Goal: Contribute content: Contribute content

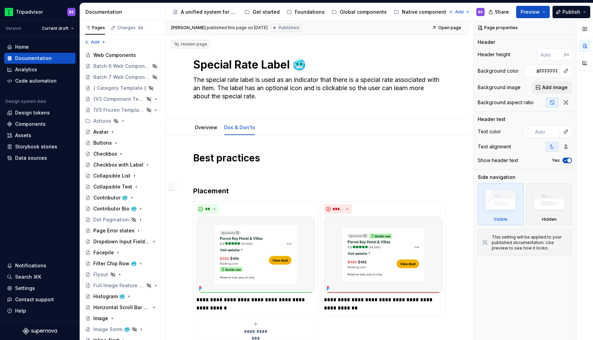
scroll to position [587, 0]
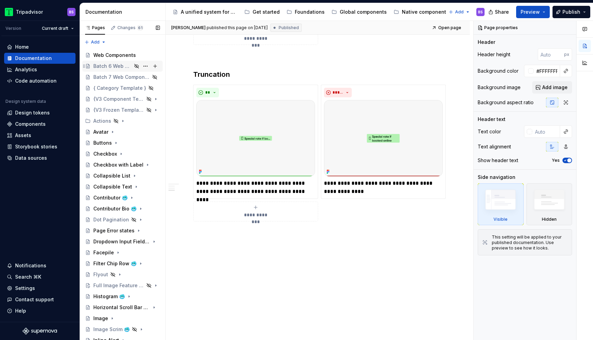
click at [122, 67] on div "Batch 6 Web Components" at bounding box center [112, 66] width 38 height 7
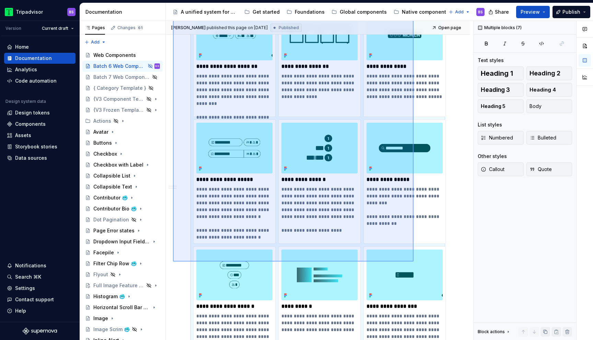
drag, startPoint x: 173, startPoint y: 136, endPoint x: 413, endPoint y: 262, distance: 271.3
click at [413, 262] on div "**********" at bounding box center [319, 181] width 307 height 320
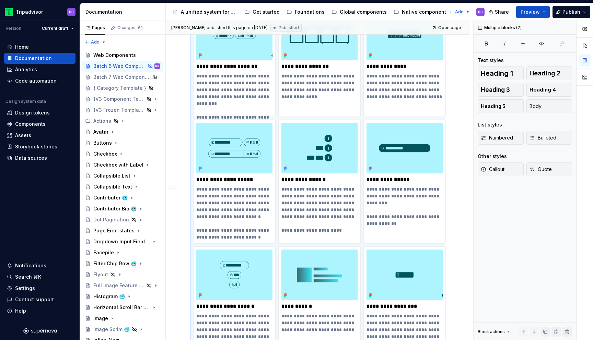
scroll to position [1135, 0]
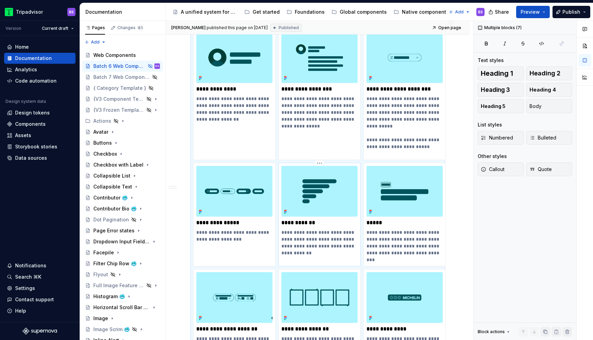
click at [310, 220] on p "**********" at bounding box center [319, 223] width 76 height 7
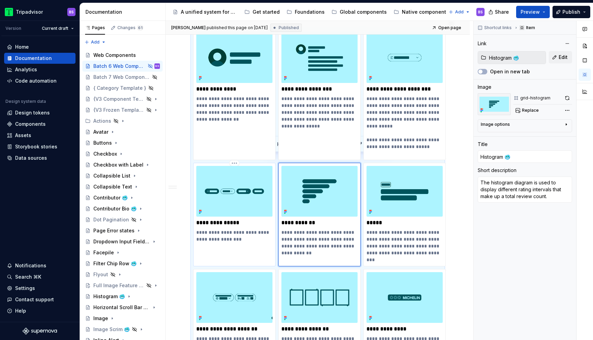
click at [243, 220] on p "**********" at bounding box center [234, 223] width 76 height 7
type textarea "*"
type input "Filter Chip Row 🥶"
type input "Filter Chip Row"
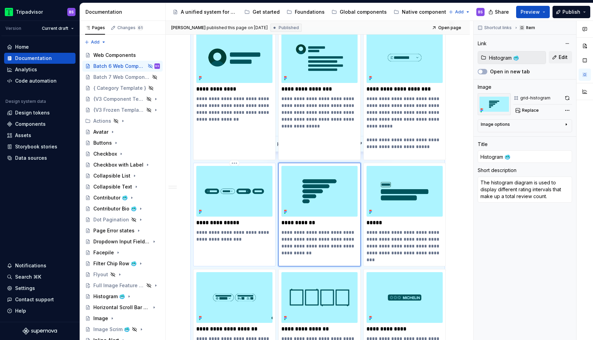
type textarea "A row of chip inputs used for filtering content."
type textarea "*"
type input "Filter Chip Row 🥶"
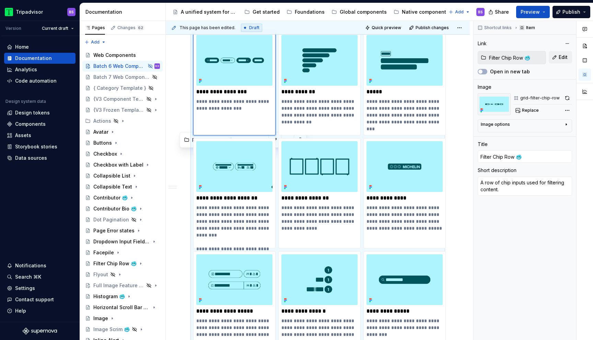
scroll to position [1271, 0]
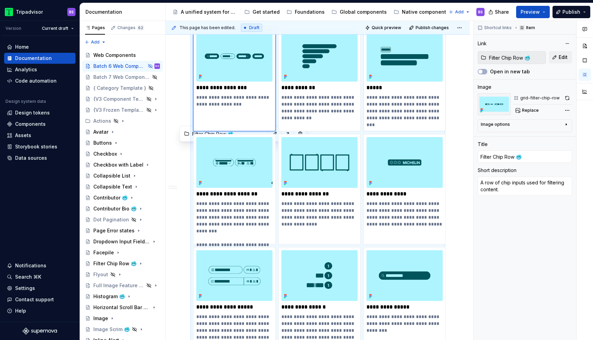
click at [402, 84] on p "*****" at bounding box center [404, 87] width 76 height 7
type textarea "*"
type input "Label 🥶"
type input "Label"
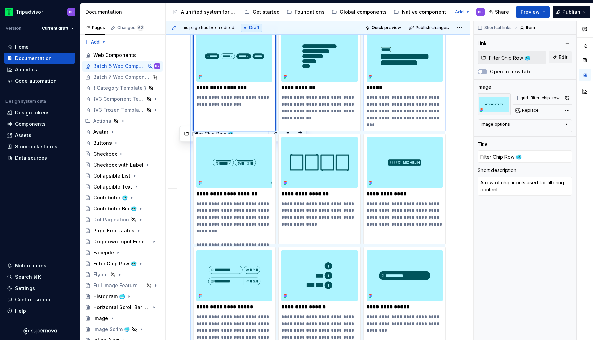
type textarea "Contained text positioned in close proximity to another component, representing…"
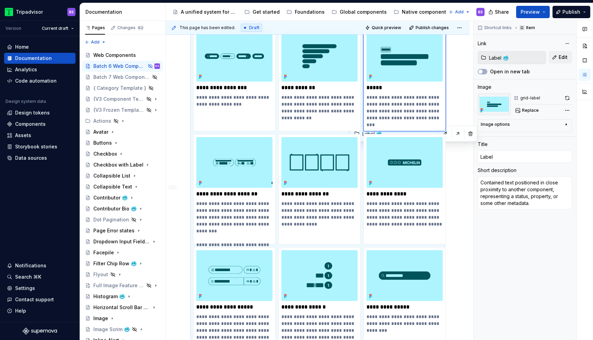
type textarea "*"
type input "Label 🥶"
click at [420, 191] on p "**********" at bounding box center [404, 194] width 76 height 7
type textarea "*"
type input "Michelin Label 🥶"
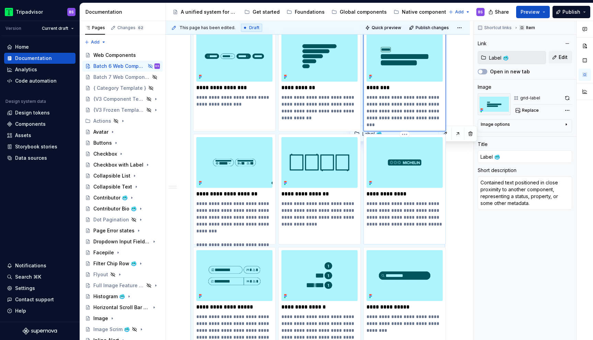
type input "Michelin Label 🥶"
type input "Michelin Label"
type textarea "The Michelin Label is used on cards and shelves (on list pages in particular) t…"
type textarea "*"
type input "Michelin Label 🥶"
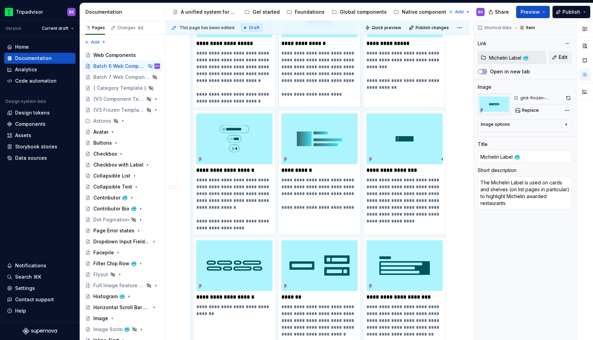
scroll to position [1563, 0]
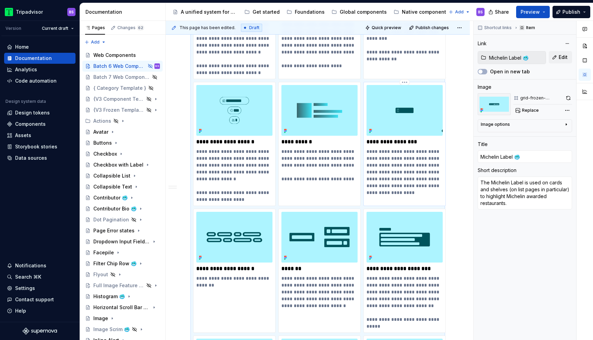
click at [425, 139] on p "**********" at bounding box center [404, 142] width 76 height 7
type textarea "*"
type input "Special Rate Label 🥶"
type input "Special rate label"
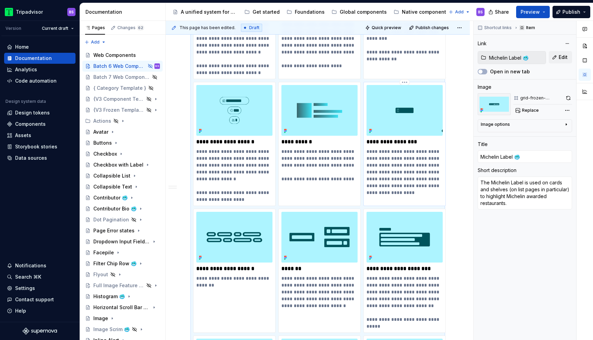
type textarea "The special rate label is used as an indicator that there is a special rate ass…"
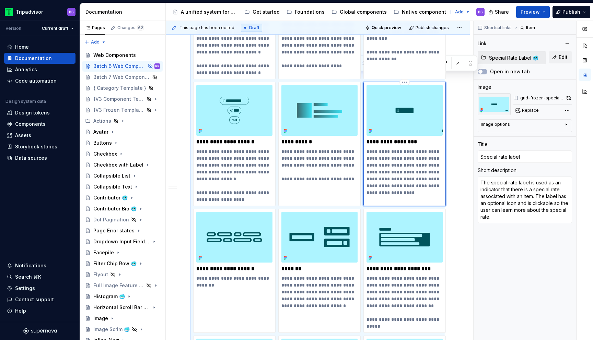
paste div
type textarea "*"
type input "Special rate label 🥶"
type textarea "*"
type input "Special Rate label 🥶"
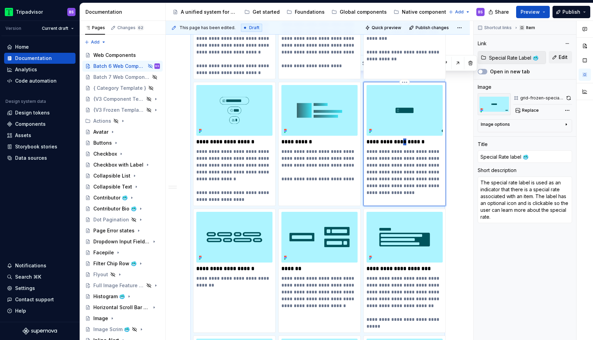
type textarea "*"
type input "Special Rate Label 🥶"
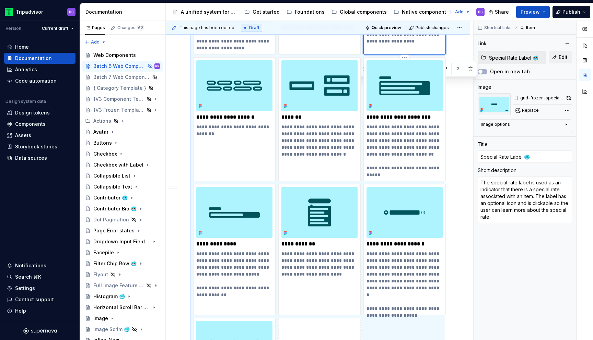
scroll to position [1736, 0]
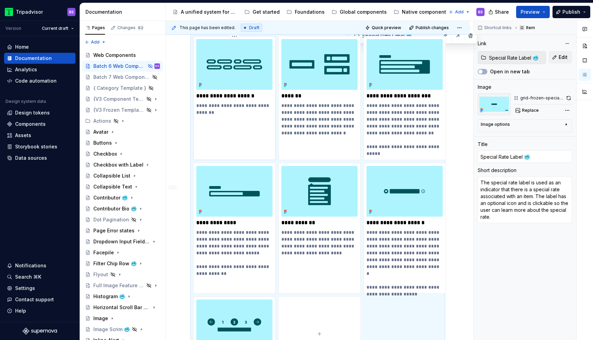
click at [262, 93] on p "**********" at bounding box center [234, 96] width 76 height 7
type textarea "*"
type input "Stacked Chip Carousel 🥶"
type input "Stacked Chip Carousel"
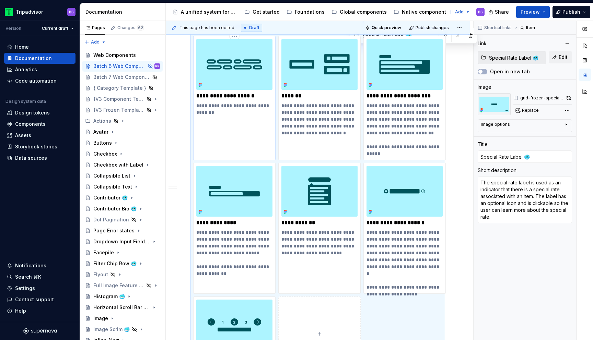
type textarea "One or more stacked Filter Chip Rows."
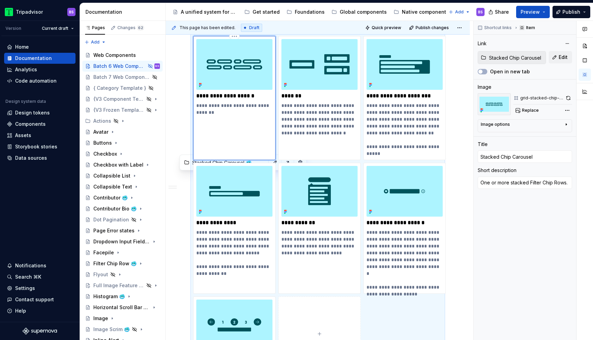
type textarea "*"
type input "Stacked Chip Carousel 🥶"
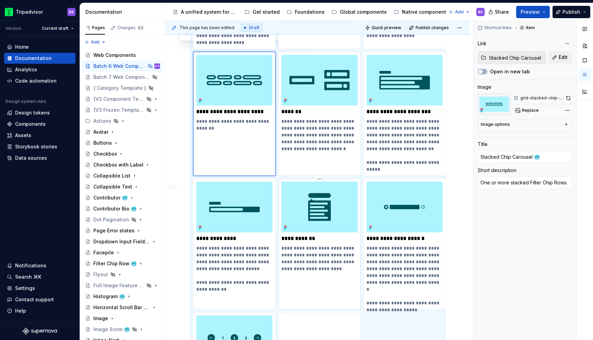
scroll to position [1718, 0]
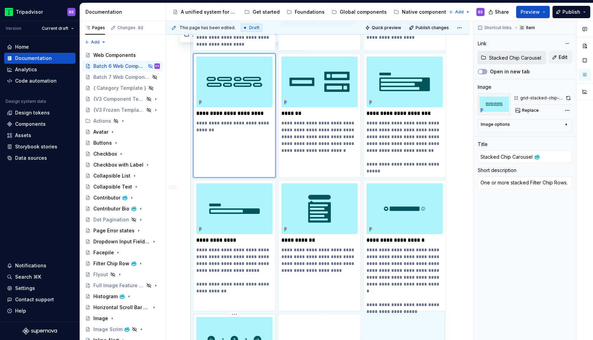
type textarea "*"
type input "Number Pagination 🥶"
type textarea "Pagination provides navigation for paged information."
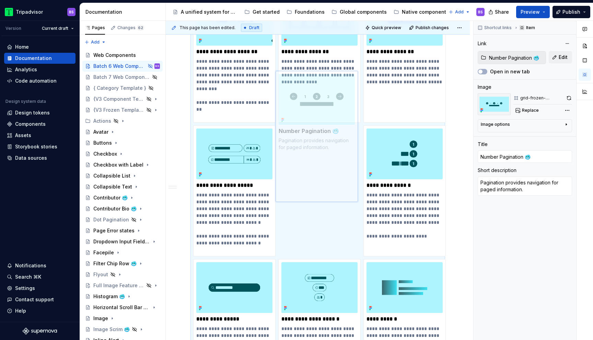
scroll to position [1440, 0]
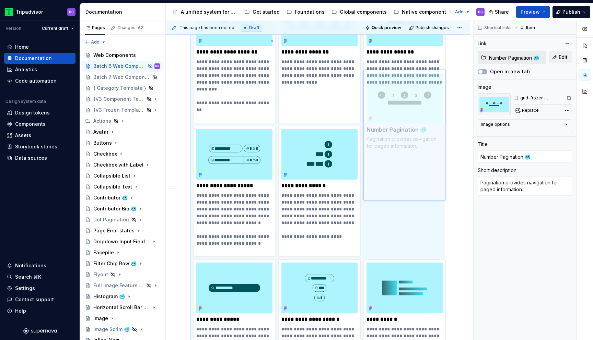
drag, startPoint x: 259, startPoint y: 318, endPoint x: 420, endPoint y: 134, distance: 244.1
click at [420, 134] on body "Tripadvisor BS Version Current draft Home Documentation Analytics Code automati…" at bounding box center [296, 170] width 593 height 340
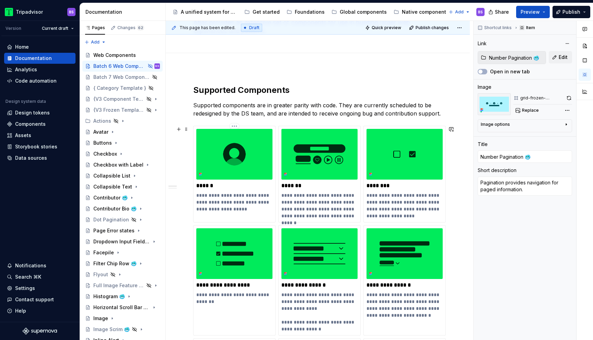
scroll to position [0, 0]
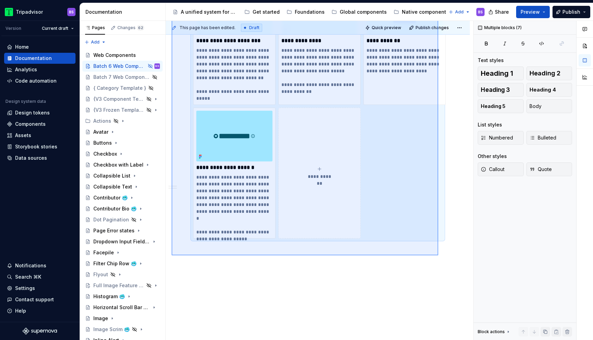
drag, startPoint x: 172, startPoint y: 136, endPoint x: 438, endPoint y: 256, distance: 292.5
click at [438, 256] on div "**********" at bounding box center [319, 181] width 307 height 320
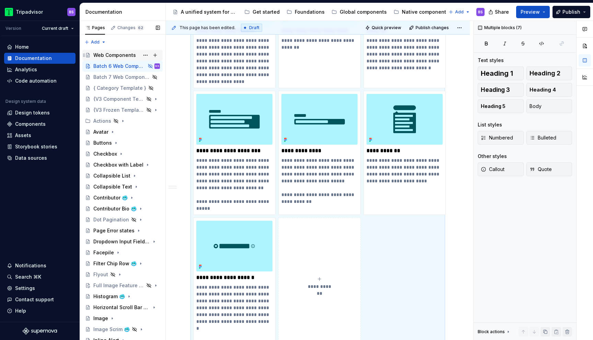
click at [130, 52] on div "Web Components" at bounding box center [114, 55] width 43 height 7
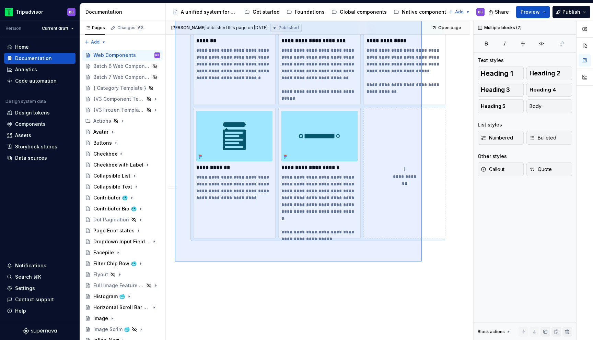
drag, startPoint x: 175, startPoint y: 133, endPoint x: 422, endPoint y: 262, distance: 278.4
click at [422, 262] on div "**********" at bounding box center [319, 181] width 307 height 320
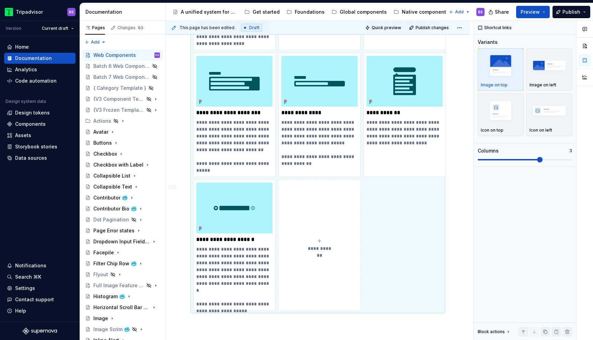
scroll to position [1911, 0]
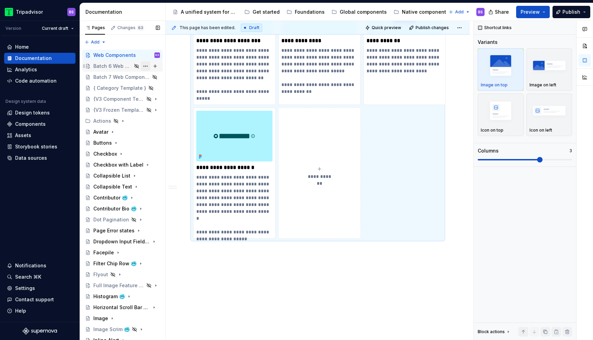
click at [144, 66] on button "Page tree" at bounding box center [146, 66] width 10 height 10
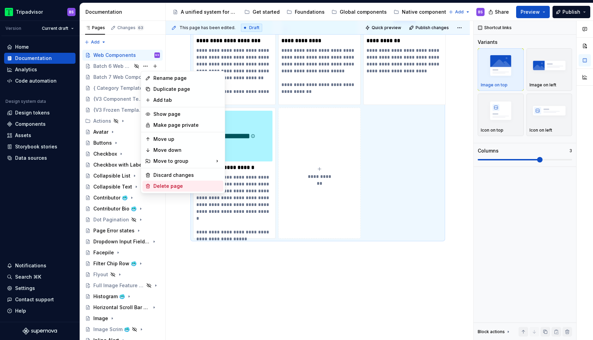
click at [160, 187] on div "Delete page" at bounding box center [186, 186] width 67 height 7
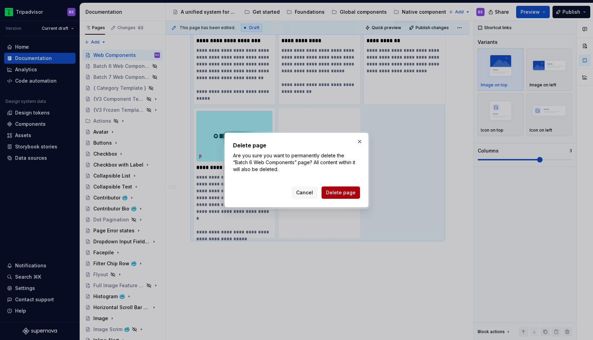
click at [332, 190] on span "Delete page" at bounding box center [341, 192] width 30 height 7
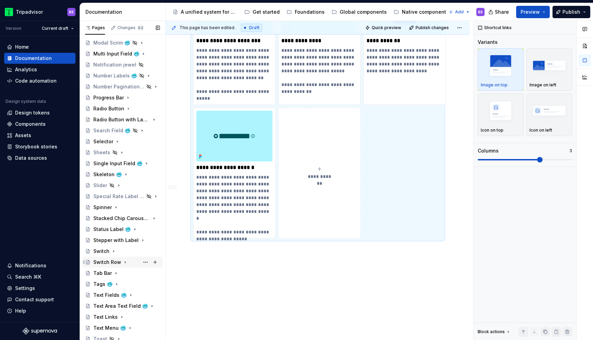
scroll to position [323, 0]
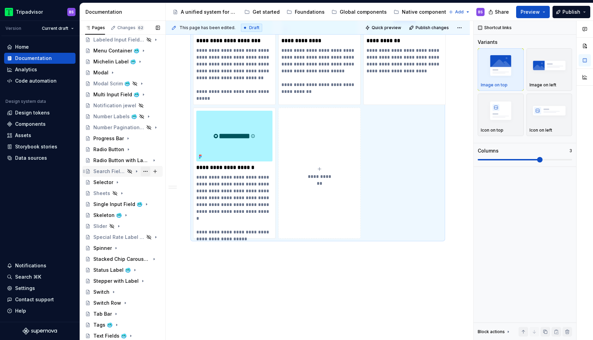
click at [147, 172] on button "Page tree" at bounding box center [146, 172] width 10 height 10
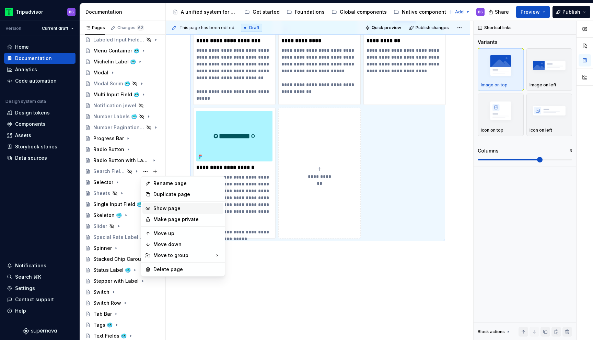
click at [171, 208] on div "Show page" at bounding box center [186, 208] width 67 height 7
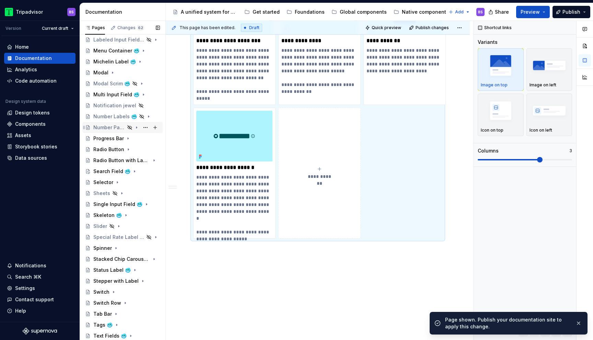
click at [138, 127] on icon "Page tree" at bounding box center [136, 127] width 5 height 5
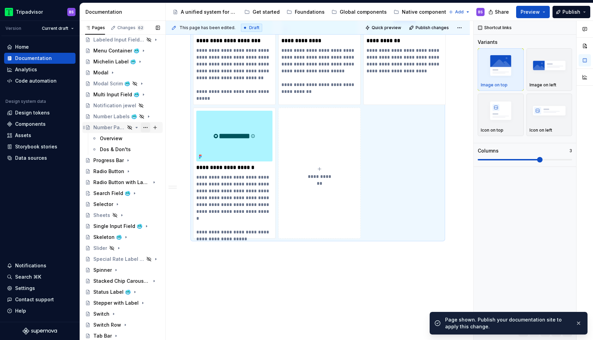
click at [145, 129] on button "Page tree" at bounding box center [146, 128] width 10 height 10
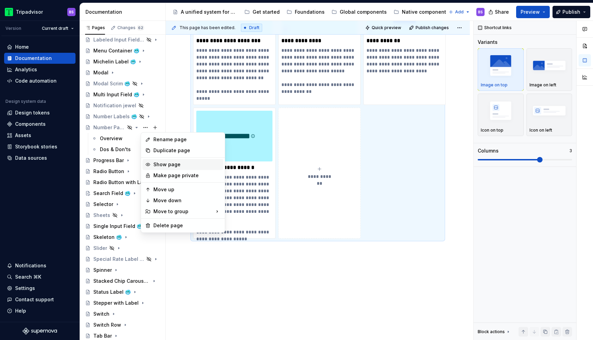
click at [169, 164] on div "Show page" at bounding box center [186, 164] width 67 height 7
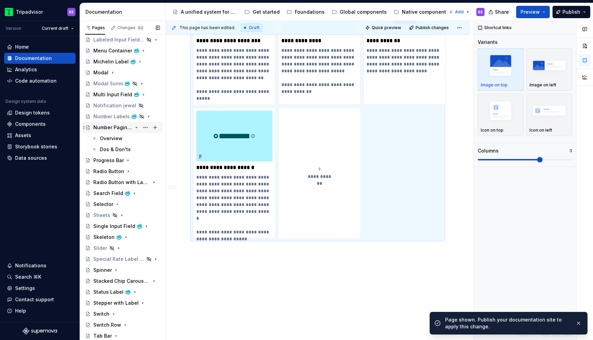
click at [135, 127] on icon "Page tree" at bounding box center [136, 127] width 5 height 5
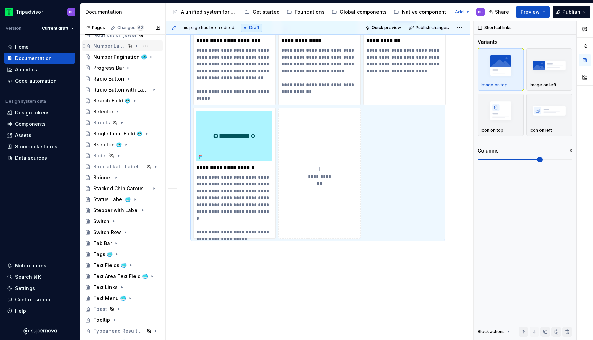
scroll to position [387, 0]
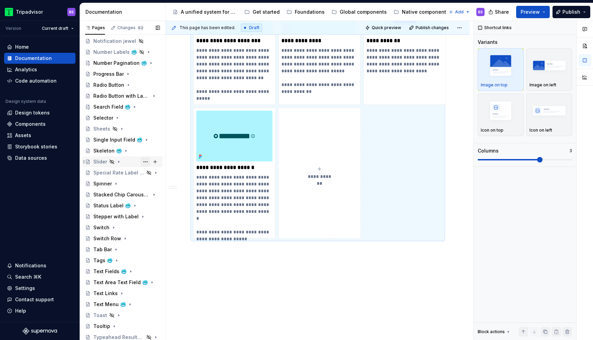
click at [145, 163] on button "Page tree" at bounding box center [146, 162] width 10 height 10
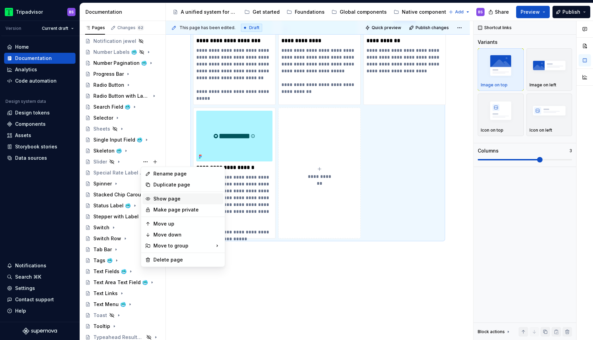
click at [158, 199] on div "Show page" at bounding box center [186, 199] width 67 height 7
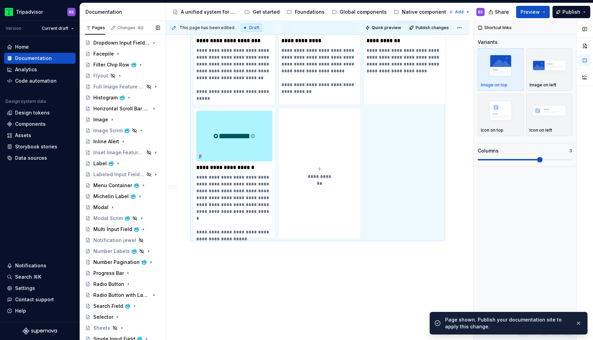
scroll to position [0, 0]
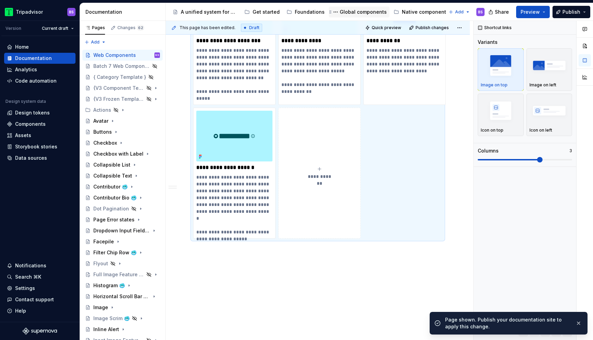
click at [359, 10] on div "Global components" at bounding box center [363, 12] width 47 height 7
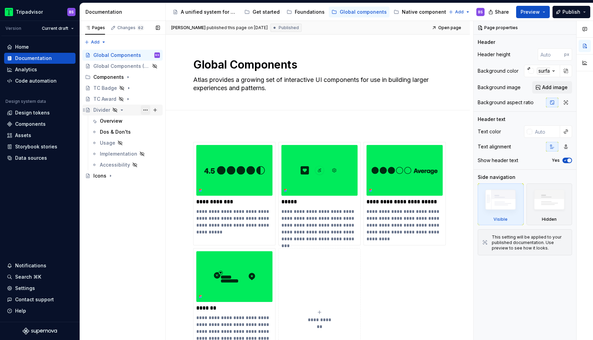
click at [145, 110] on button "Page tree" at bounding box center [146, 110] width 10 height 10
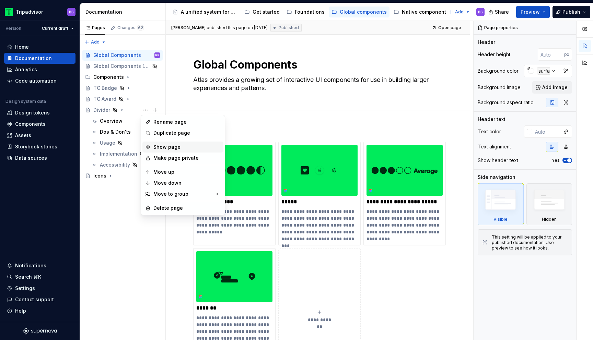
click at [165, 147] on div "Show page" at bounding box center [186, 147] width 67 height 7
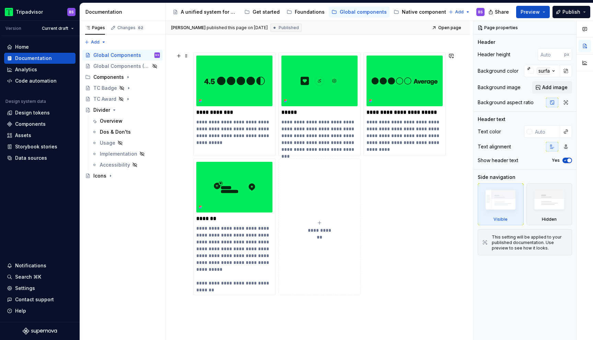
scroll to position [106, 0]
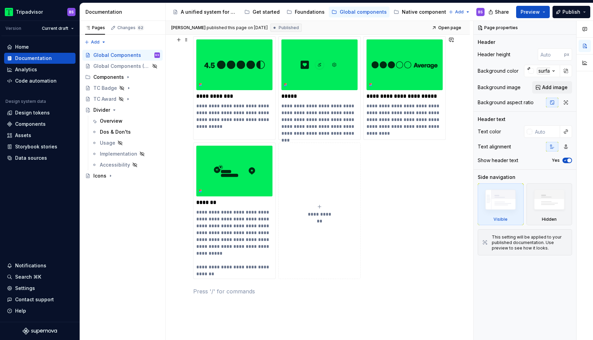
click at [318, 219] on button "**********" at bounding box center [319, 211] width 82 height 137
type textarea "*"
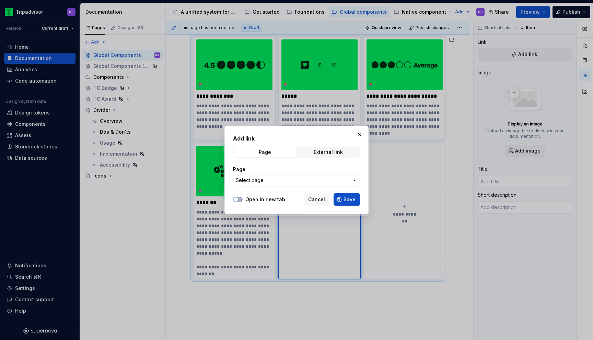
click at [288, 179] on span "Select page" at bounding box center [292, 180] width 113 height 7
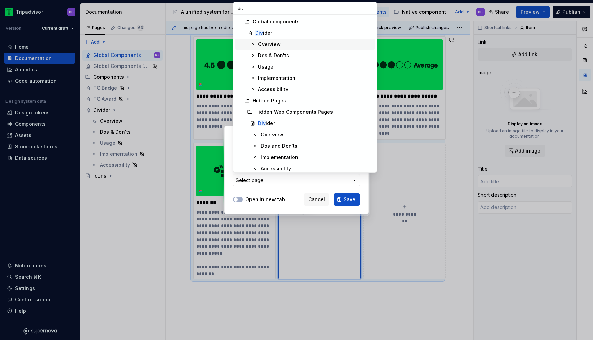
type input "div"
click at [266, 29] on span "Div ider" at bounding box center [305, 32] width 141 height 11
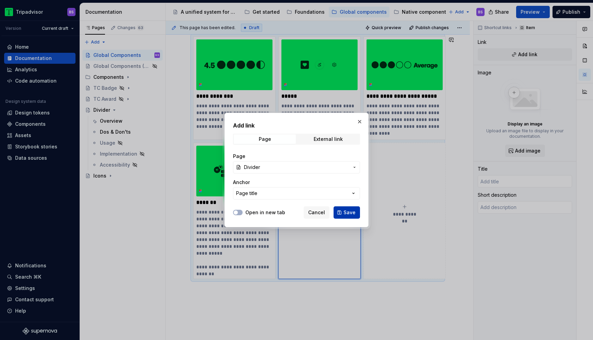
click at [343, 214] on button "Save" at bounding box center [346, 213] width 26 height 12
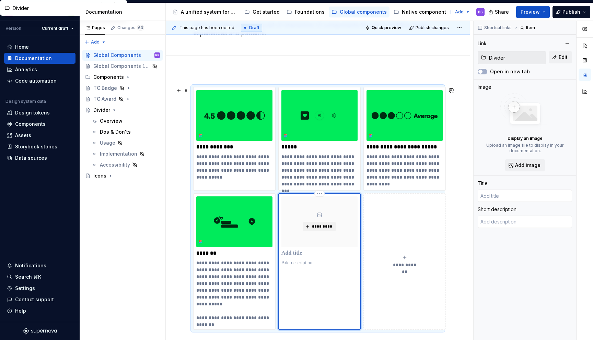
scroll to position [88, 0]
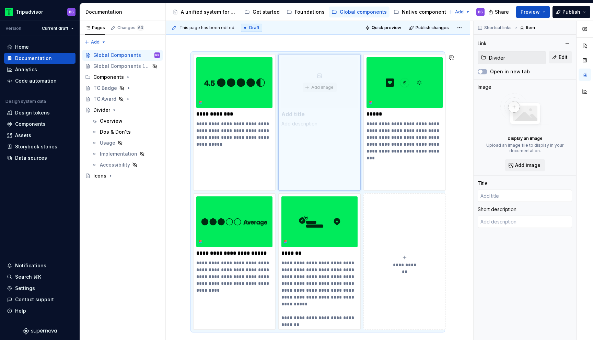
drag, startPoint x: 302, startPoint y: 209, endPoint x: 308, endPoint y: 90, distance: 118.9
click at [308, 90] on body "Tripadvisor BS Version Current draft Home Documentation Analytics Code automati…" at bounding box center [296, 170] width 593 height 340
type textarea "*"
type input "Divider"
type textarea "A separator between two elements, consisting of a horizontal line. Also known a…"
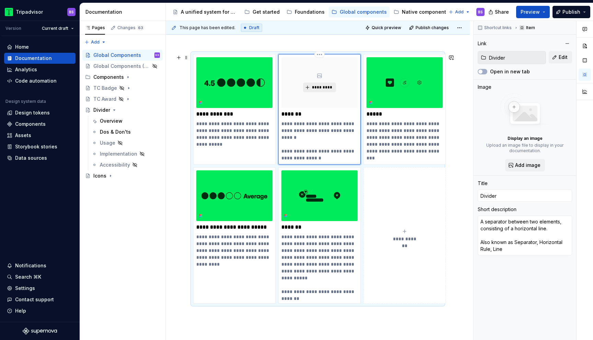
click at [315, 87] on span "*********" at bounding box center [322, 87] width 21 height 5
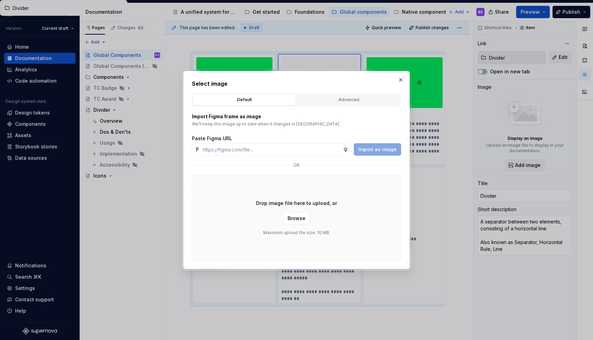
type textarea "*"
click at [290, 151] on input "text" at bounding box center [271, 149] width 143 height 12
paste input "[URL][DOMAIN_NAME]"
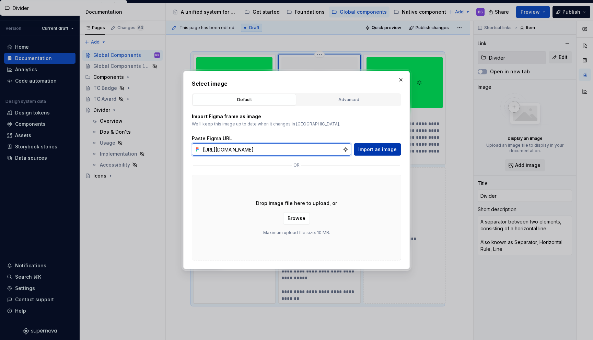
type input "[URL][DOMAIN_NAME]"
click at [375, 151] on span "Import as image" at bounding box center [377, 149] width 38 height 7
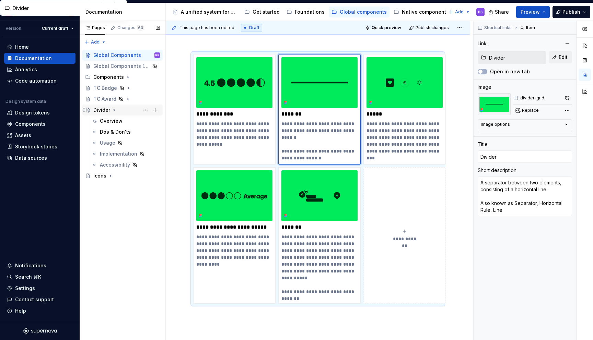
click at [113, 109] on icon "Page tree" at bounding box center [114, 109] width 5 height 5
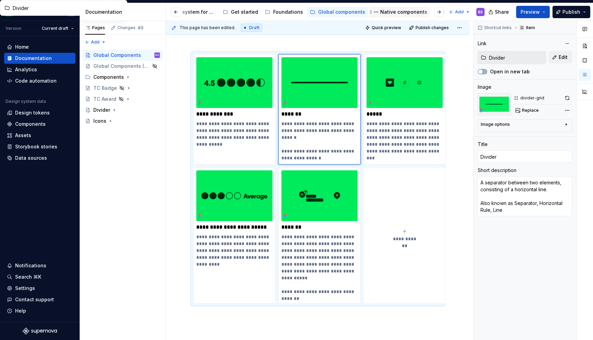
scroll to position [0, 92]
click at [372, 14] on div "Web components" at bounding box center [393, 12] width 42 height 7
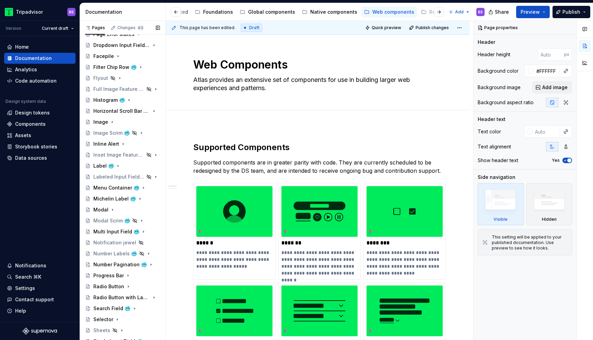
scroll to position [231, 0]
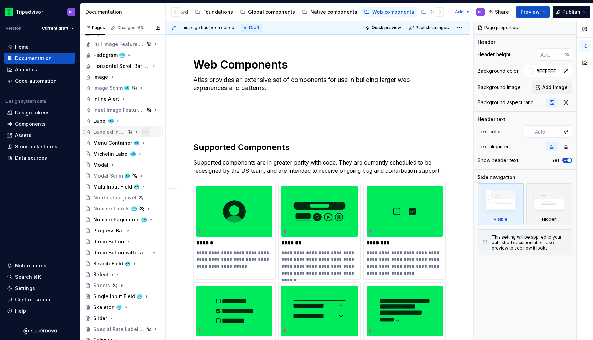
click at [148, 132] on button "Page tree" at bounding box center [146, 132] width 10 height 10
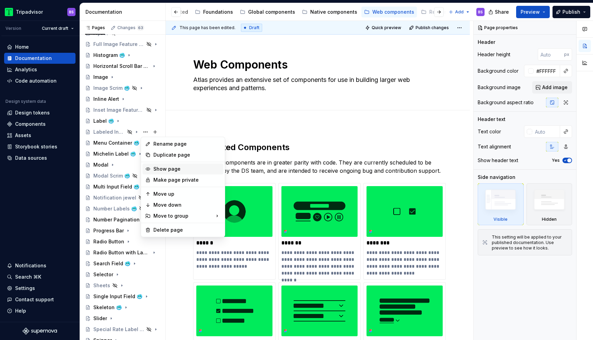
click at [161, 167] on div "Show page" at bounding box center [186, 169] width 67 height 7
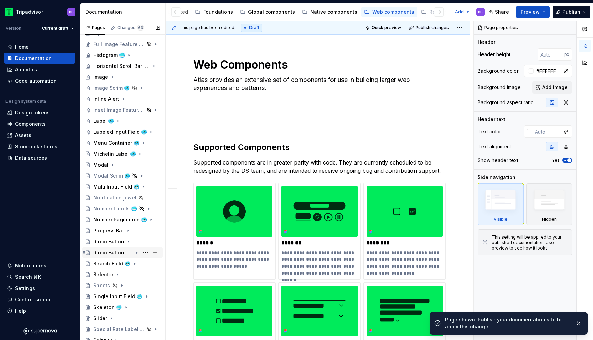
scroll to position [410, 0]
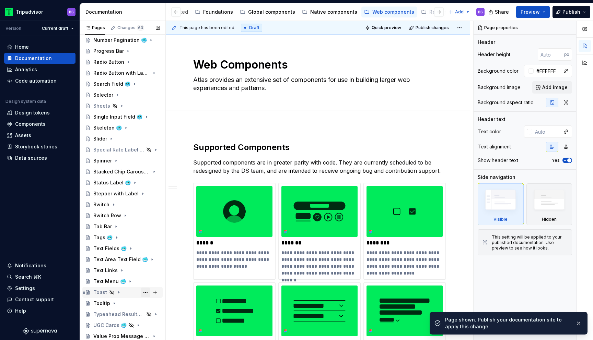
click at [142, 293] on button "Page tree" at bounding box center [146, 293] width 10 height 10
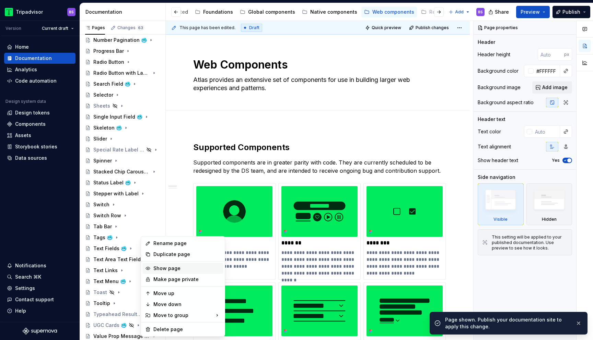
click at [165, 269] on div "Show page" at bounding box center [186, 268] width 67 height 7
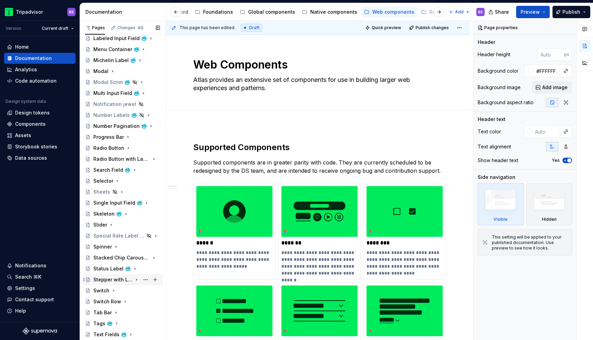
scroll to position [312, 0]
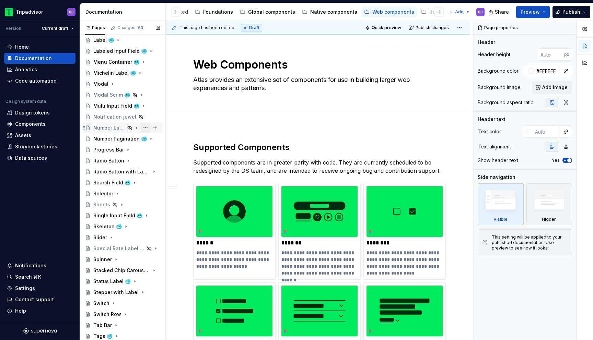
click at [147, 128] on button "Page tree" at bounding box center [146, 128] width 10 height 10
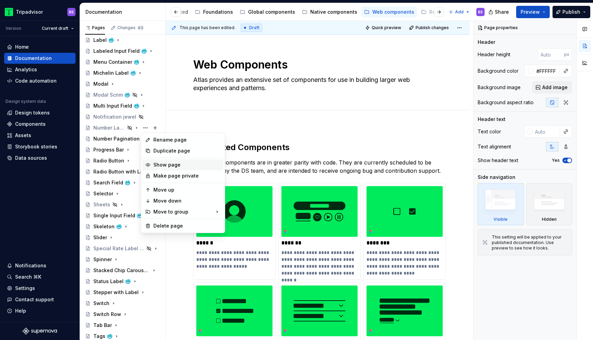
click at [162, 166] on div "Show page" at bounding box center [186, 165] width 67 height 7
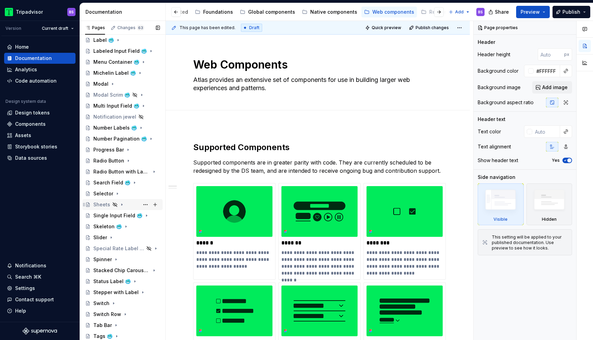
scroll to position [410, 0]
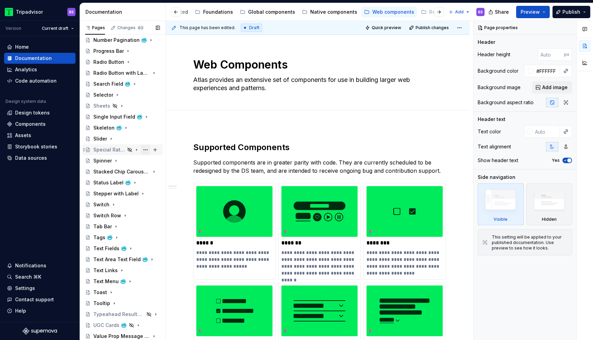
click at [146, 150] on button "Page tree" at bounding box center [146, 150] width 10 height 10
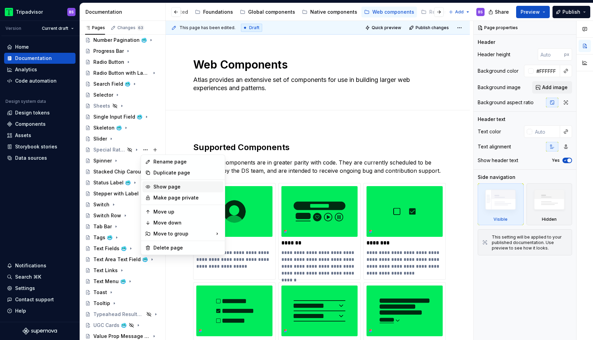
click at [163, 185] on div "Show page" at bounding box center [186, 187] width 67 height 7
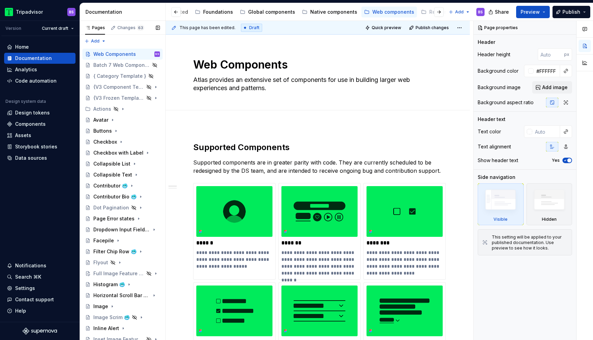
scroll to position [0, 0]
click at [567, 11] on span "Publish" at bounding box center [571, 12] width 18 height 7
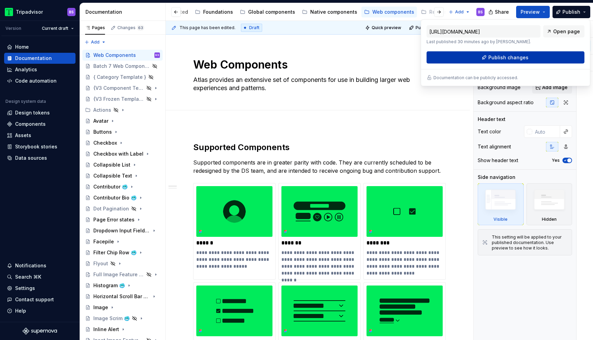
click at [518, 55] on span "Publish changes" at bounding box center [508, 57] width 40 height 7
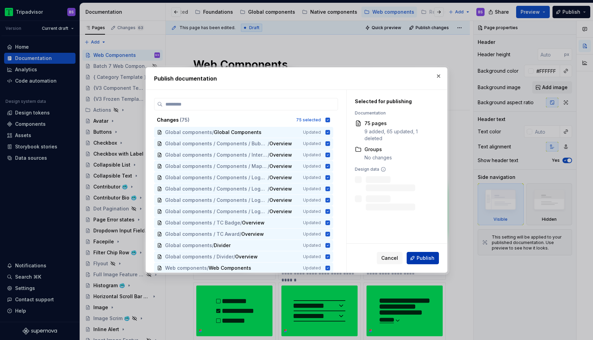
click at [421, 258] on span "Publish" at bounding box center [426, 258] width 18 height 7
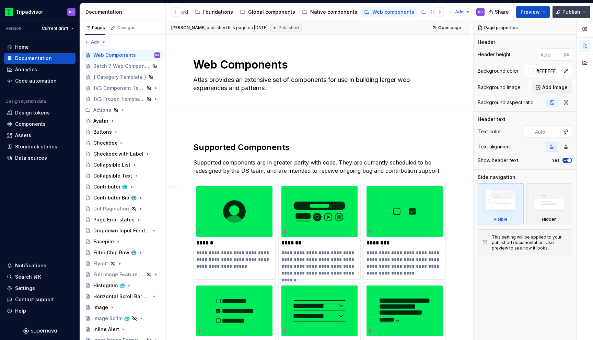
click at [568, 12] on span "Publish" at bounding box center [571, 12] width 18 height 7
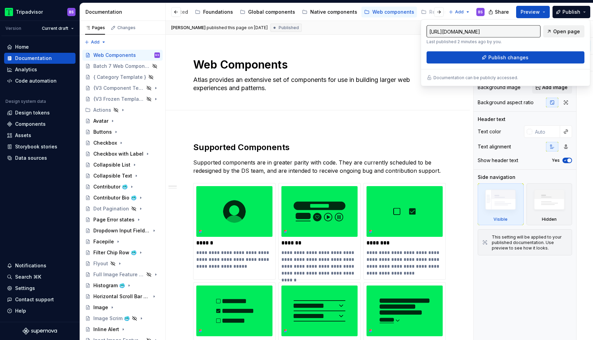
click at [557, 31] on span "Open page" at bounding box center [566, 31] width 27 height 7
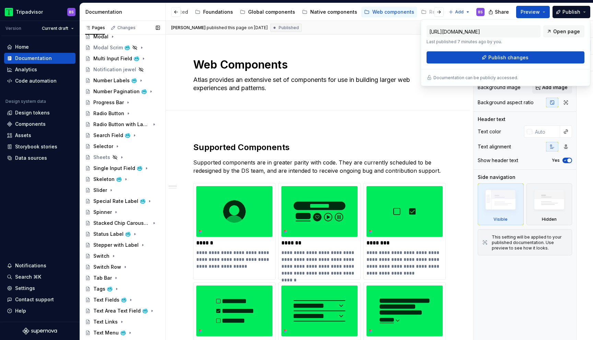
scroll to position [410, 0]
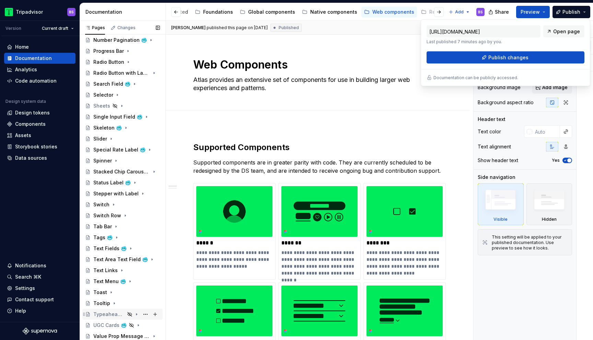
click at [110, 317] on div "Typeahead Results 🥶" at bounding box center [109, 314] width 32 height 7
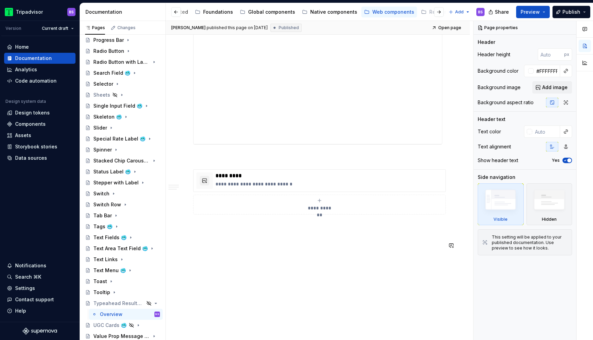
scroll to position [795, 0]
click at [232, 154] on p at bounding box center [317, 158] width 249 height 8
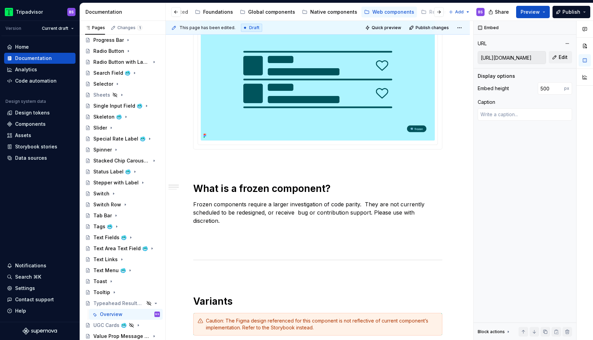
scroll to position [0, 0]
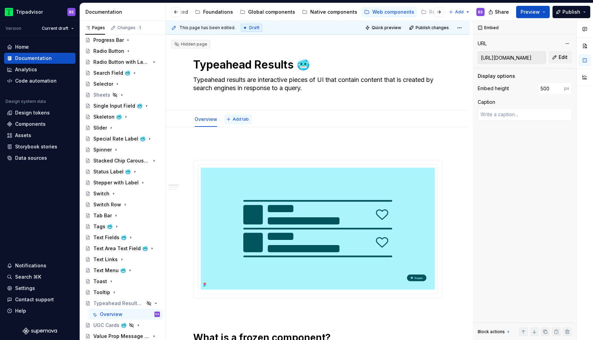
click at [237, 120] on span "Add tab" at bounding box center [241, 119] width 16 height 5
type textarea "*"
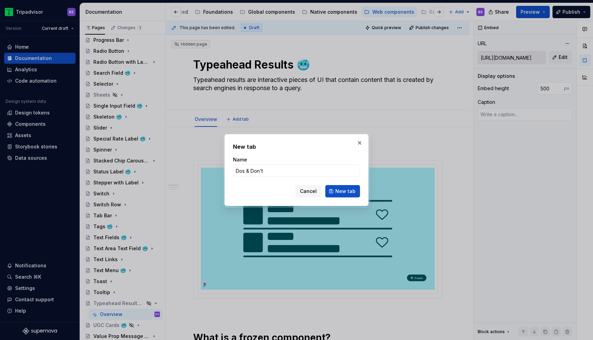
type input "Dos & Don'ts"
click button "New tab" at bounding box center [342, 191] width 35 height 12
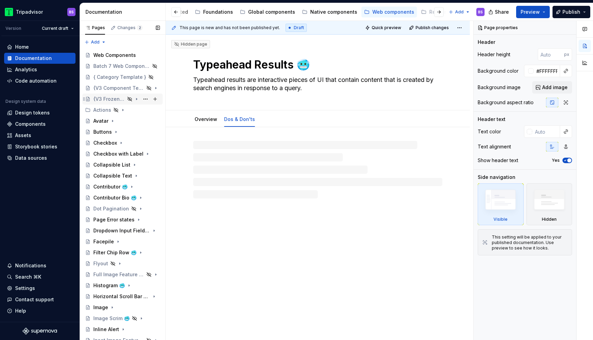
click at [124, 97] on div "{V3 Frozen Template}" at bounding box center [109, 99] width 32 height 7
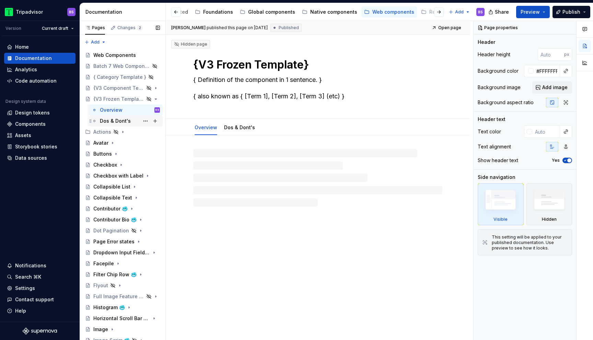
click at [127, 123] on div "Dos & Dont's" at bounding box center [115, 121] width 31 height 7
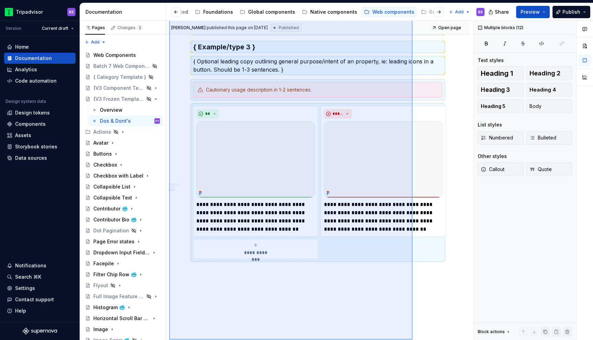
scroll to position [559, 0]
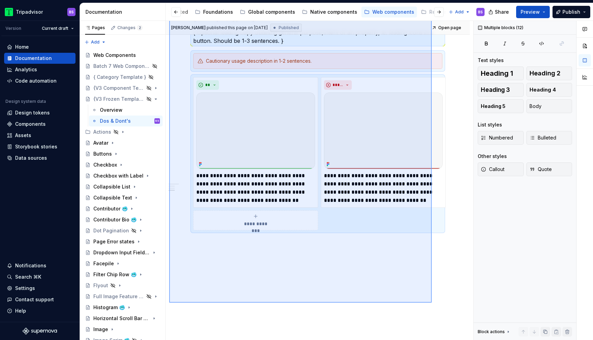
drag, startPoint x: 169, startPoint y: 150, endPoint x: 432, endPoint y: 303, distance: 304.0
click at [432, 303] on div "**********" at bounding box center [319, 181] width 307 height 320
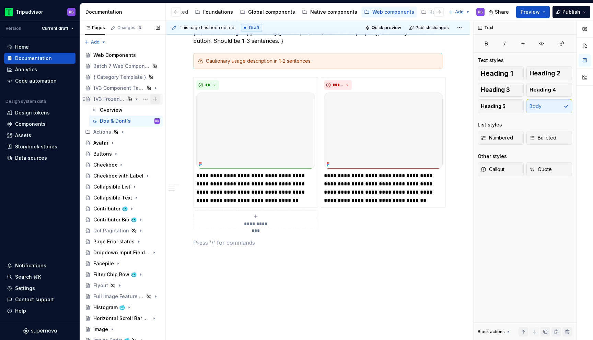
click at [154, 100] on button "Page tree" at bounding box center [155, 99] width 10 height 10
click at [138, 98] on icon "Page tree" at bounding box center [136, 98] width 5 height 5
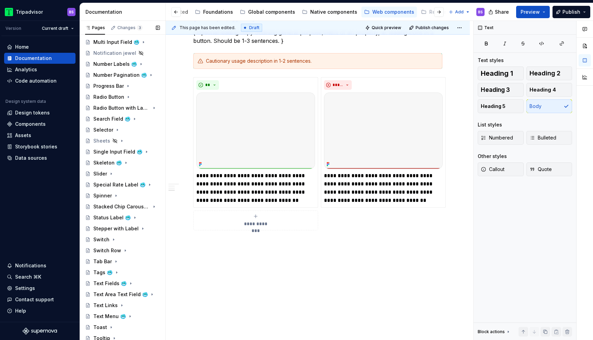
scroll to position [432, 0]
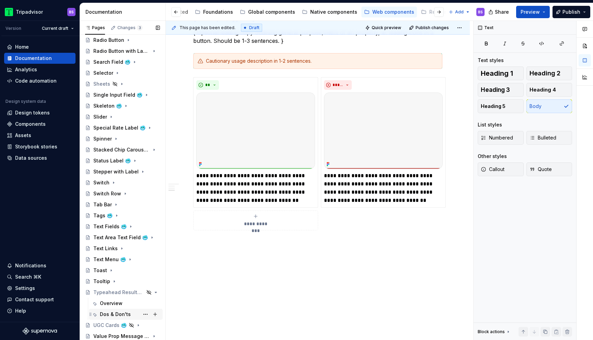
click at [117, 313] on div "Dos & Don'ts" at bounding box center [115, 314] width 31 height 7
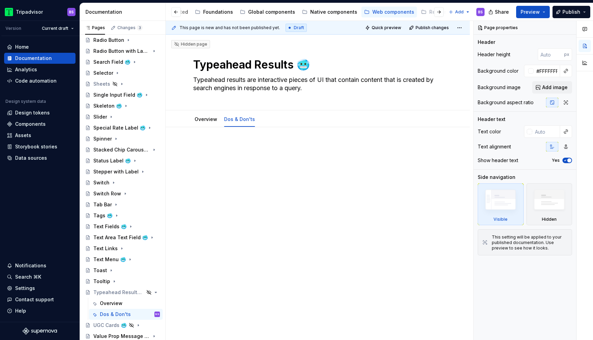
click at [242, 157] on div at bounding box center [317, 157] width 249 height 26
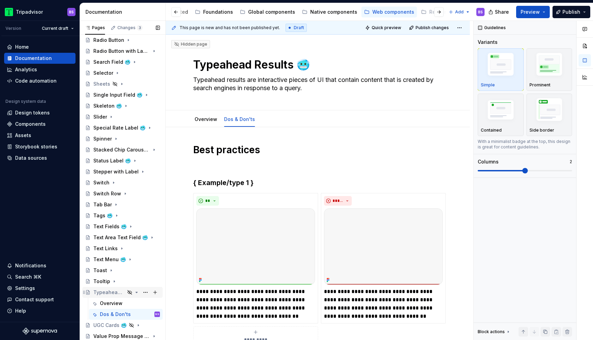
click at [137, 292] on icon "Page tree" at bounding box center [136, 292] width 5 height 5
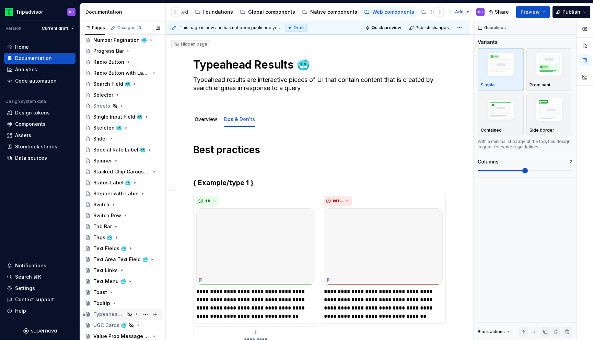
scroll to position [410, 0]
type textarea "*"
